Goal: Information Seeking & Learning: Learn about a topic

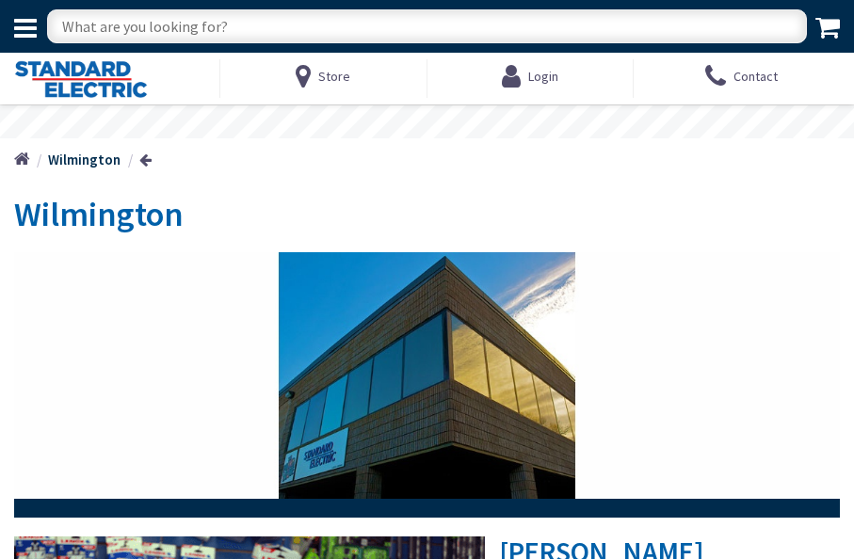
type input "[PERSON_NAME][GEOGRAPHIC_DATA]"
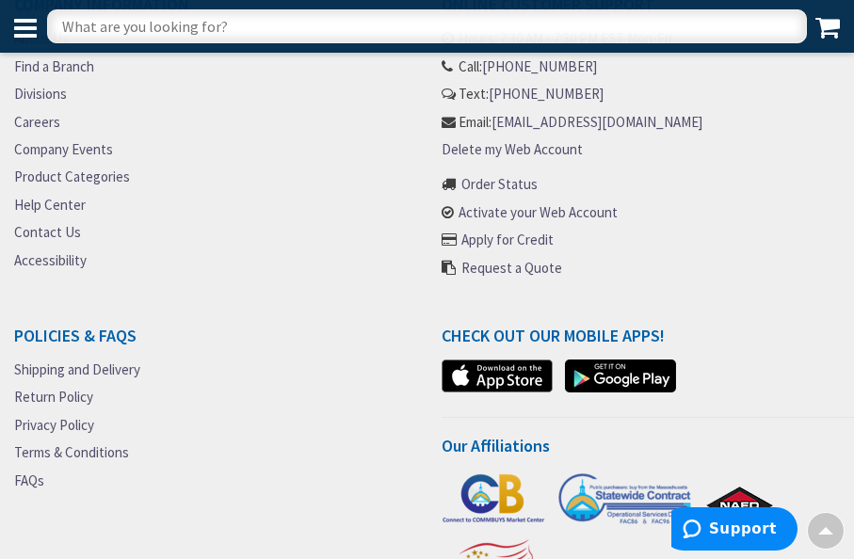
scroll to position [1101, 0]
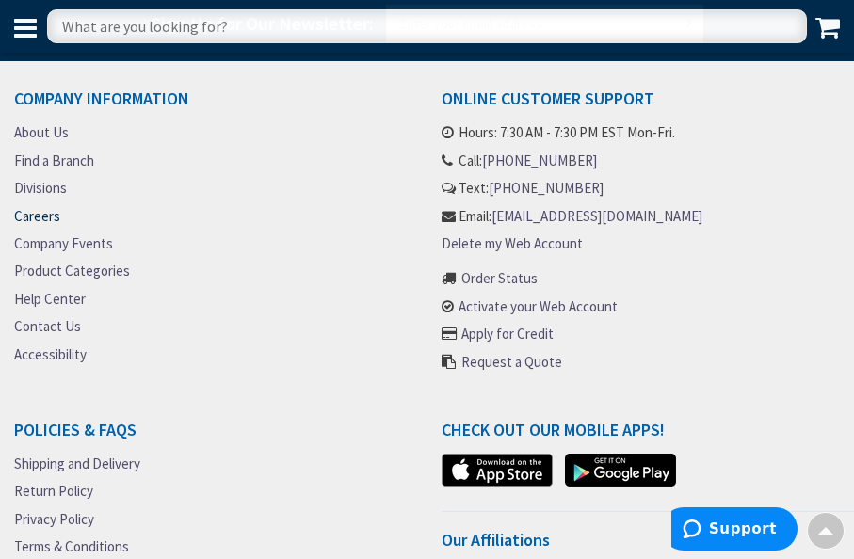
click at [22, 224] on link "Careers" at bounding box center [37, 216] width 46 height 20
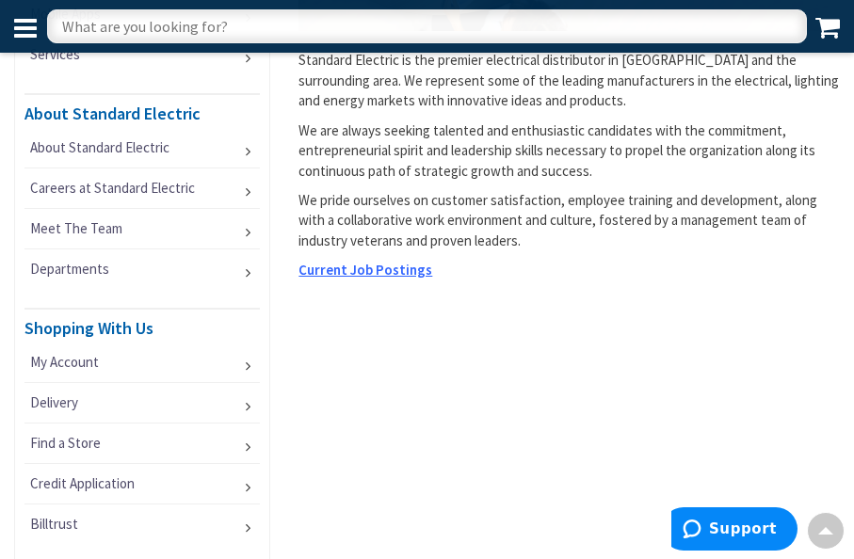
scroll to position [377, 0]
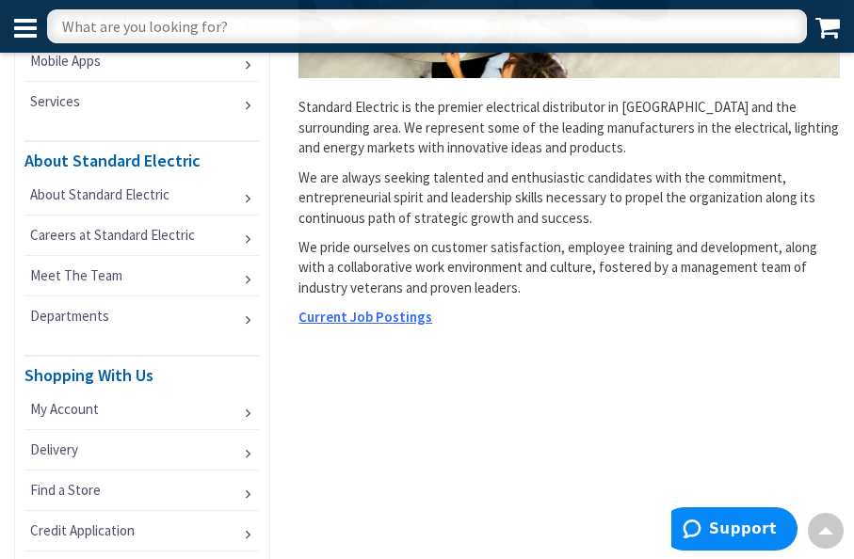
click at [361, 308] on span "Current Job Postings" at bounding box center [365, 317] width 134 height 18
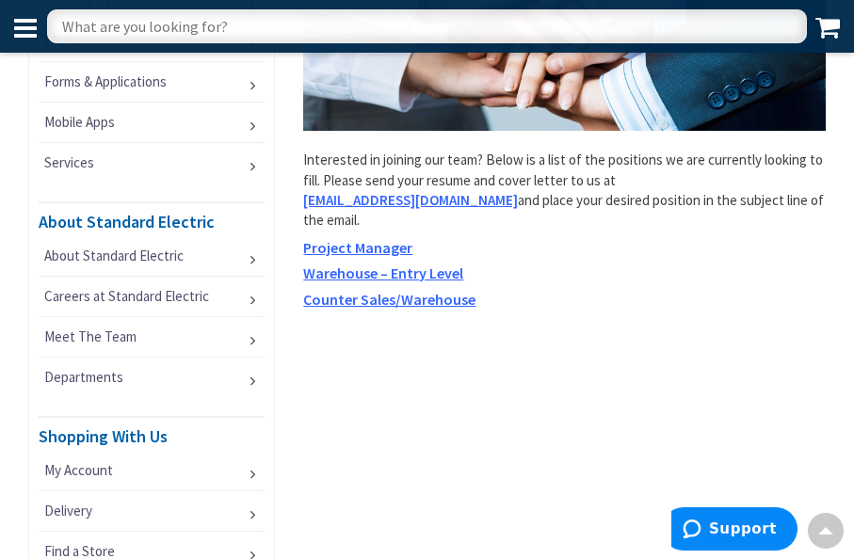
scroll to position [282, 0]
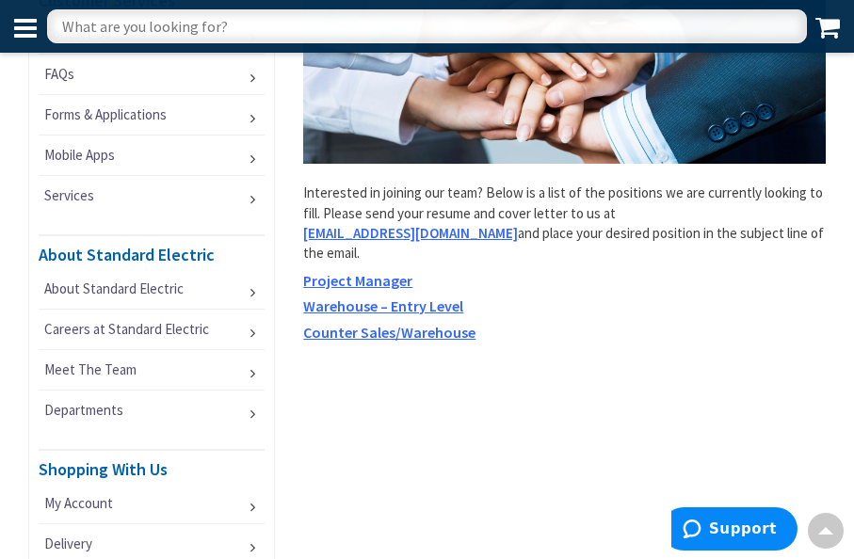
click at [388, 271] on span "Project Manager" at bounding box center [357, 280] width 109 height 19
